Goal: Task Accomplishment & Management: Manage account settings

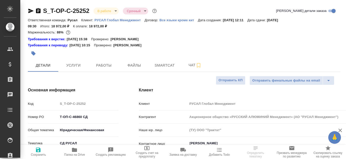
select select "RU"
type input "[PERSON_NAME]"
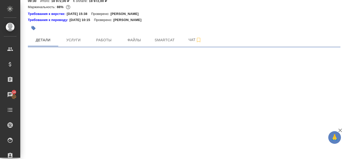
select select "RU"
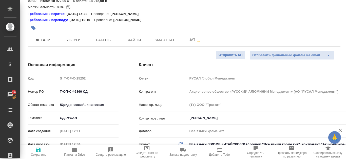
type textarea "x"
click at [101, 41] on span "Работы" at bounding box center [104, 40] width 24 height 6
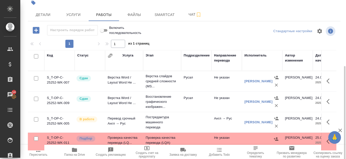
scroll to position [69, 0]
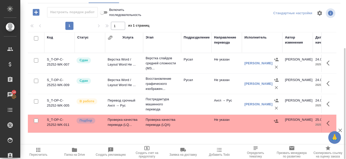
click at [56, 120] on td "S_T-OP-C-25252-WK-011" at bounding box center [59, 124] width 30 height 18
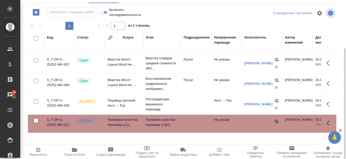
click at [56, 120] on td "S_T-OP-C-25252-WK-011" at bounding box center [59, 124] width 30 height 18
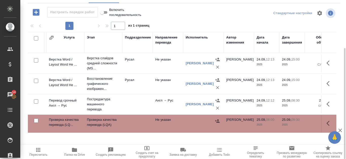
scroll to position [0, 0]
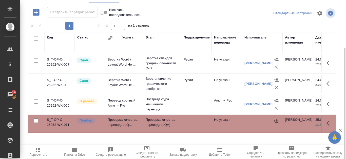
click at [56, 121] on td "S_T-OP-C-25252-WK-011" at bounding box center [59, 124] width 30 height 18
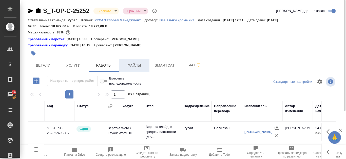
scroll to position [25, 0]
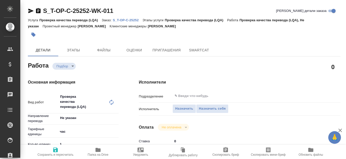
type textarea "x"
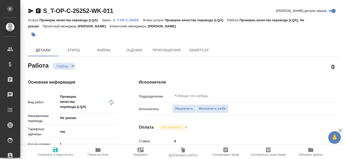
type textarea "x"
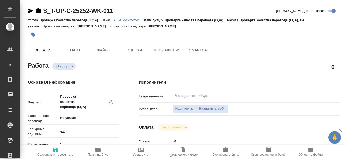
type textarea "x"
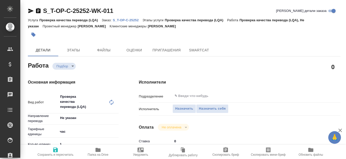
type textarea "x"
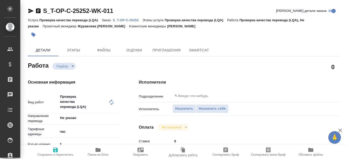
type textarea "x"
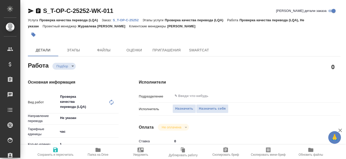
type textarea "x"
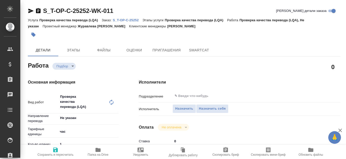
type textarea "x"
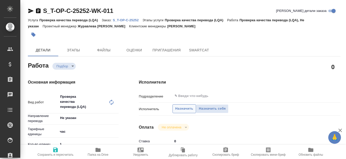
click at [184, 109] on span "Назначить" at bounding box center [184, 109] width 18 height 6
type textarea "x"
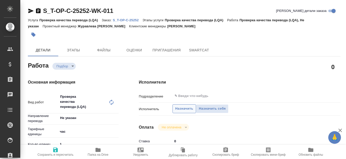
type textarea "x"
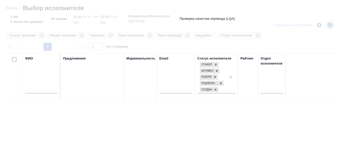
type textarea "x"
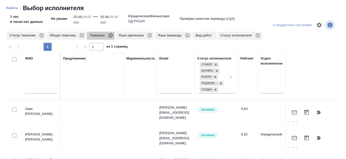
click at [111, 35] on icon at bounding box center [110, 35] width 5 height 5
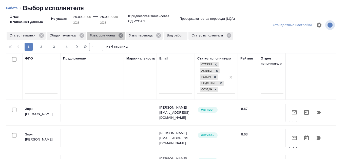
click at [120, 35] on icon at bounding box center [121, 36] width 6 height 6
click at [120, 36] on icon at bounding box center [120, 36] width 6 height 6
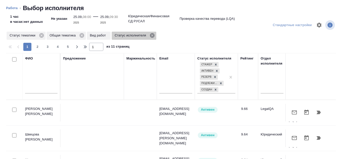
click at [153, 35] on icon at bounding box center [152, 36] width 6 height 6
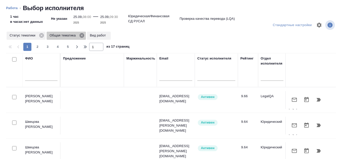
click at [82, 36] on icon at bounding box center [81, 35] width 5 height 5
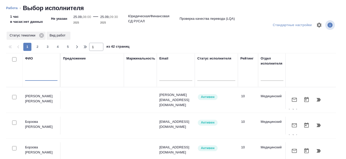
click at [40, 77] on input "text" at bounding box center [41, 77] width 32 height 6
type input "Канатаева"
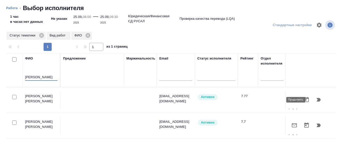
click at [316, 100] on icon "button" at bounding box center [318, 100] width 4 height 4
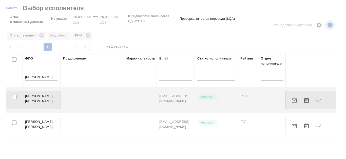
type textarea "x"
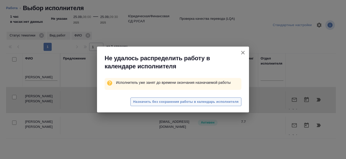
click at [167, 100] on span "Назначить без сохранения работы в календарь исполнителя" at bounding box center [185, 102] width 105 height 6
type textarea "x"
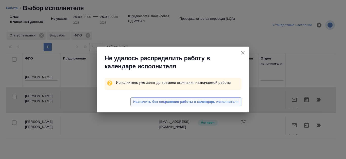
type textarea "x"
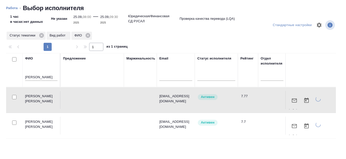
type textarea "x"
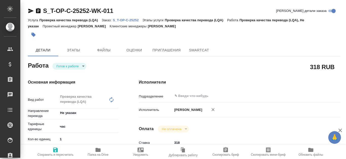
type textarea "x"
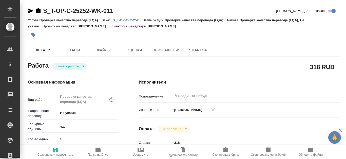
type textarea "x"
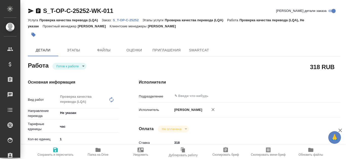
type textarea "x"
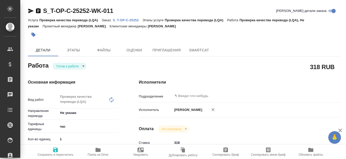
type textarea "x"
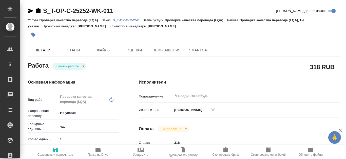
type textarea "x"
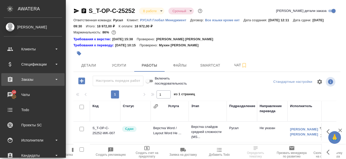
click at [29, 82] on div "Заказы" at bounding box center [33, 80] width 58 height 8
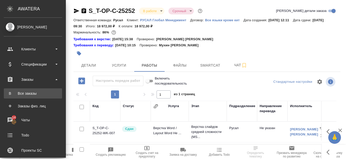
click at [31, 92] on div "Все заказы" at bounding box center [32, 93] width 53 height 5
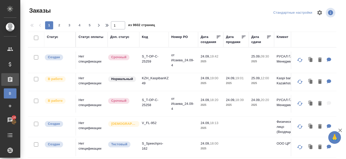
click at [179, 37] on div "Номер PO" at bounding box center [179, 36] width 16 height 5
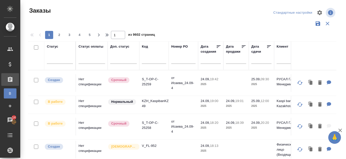
click at [178, 62] on input "text" at bounding box center [183, 60] width 24 height 6
paste input "46752"
type input "46752"
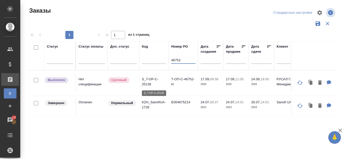
click at [146, 81] on p "S_T-OP-C-25136" at bounding box center [154, 82] width 24 height 10
click at [147, 83] on p "S_T-OP-C-25136" at bounding box center [154, 82] width 24 height 10
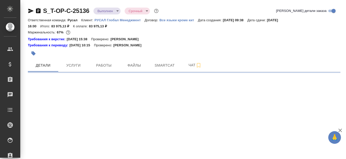
select select "RU"
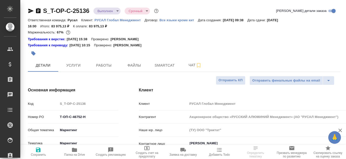
type textarea "x"
click at [101, 68] on span "Работы" at bounding box center [104, 65] width 24 height 6
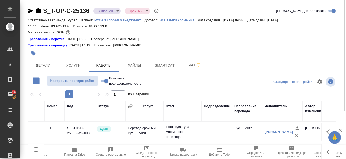
click at [40, 10] on icon "button" at bounding box center [38, 10] width 5 height 5
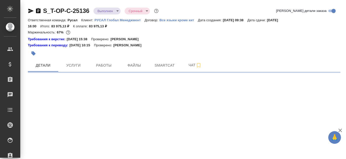
select select "RU"
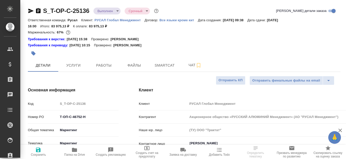
type textarea "x"
click at [32, 11] on icon "button" at bounding box center [30, 11] width 5 height 5
type textarea "x"
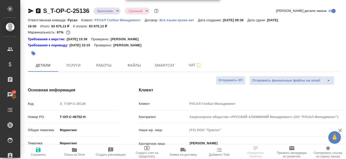
type textarea "x"
select select "RU"
type textarea "x"
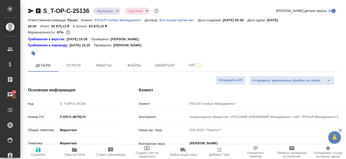
type textarea "x"
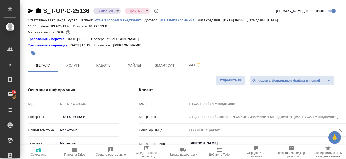
type textarea "x"
